Goal: Register for event/course

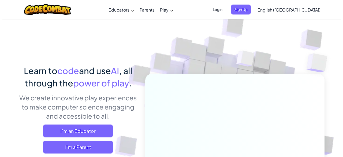
scroll to position [89, 0]
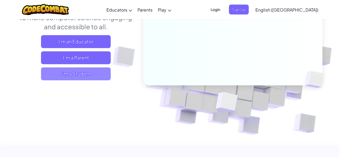
click at [84, 74] on span "I'm a Student" at bounding box center [76, 73] width 70 height 13
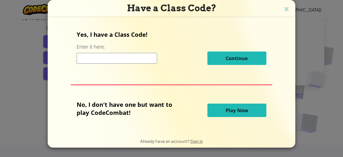
click at [110, 61] on input at bounding box center [117, 58] width 80 height 11
type input "BoatBlueThink"
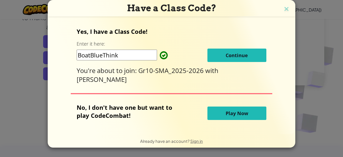
click at [249, 56] on button "Continue" at bounding box center [236, 54] width 59 height 13
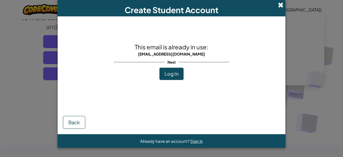
click at [278, 4] on span at bounding box center [281, 5] width 6 height 6
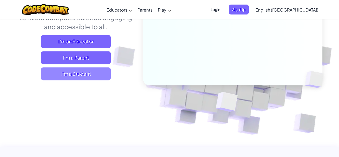
click at [81, 74] on span "I'm a Student" at bounding box center [76, 73] width 70 height 13
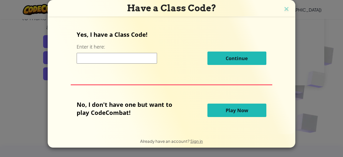
click at [128, 55] on input at bounding box center [117, 58] width 80 height 11
type input "BoatBlueThink"
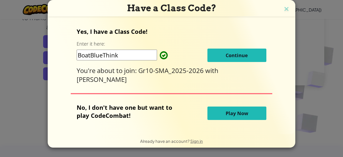
click at [229, 57] on span "Continue" at bounding box center [236, 55] width 22 height 6
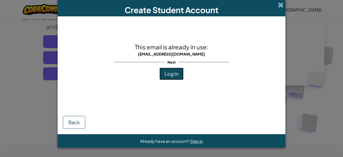
click at [166, 74] on span "Log In" at bounding box center [171, 73] width 14 height 6
